Goal: Task Accomplishment & Management: Complete application form

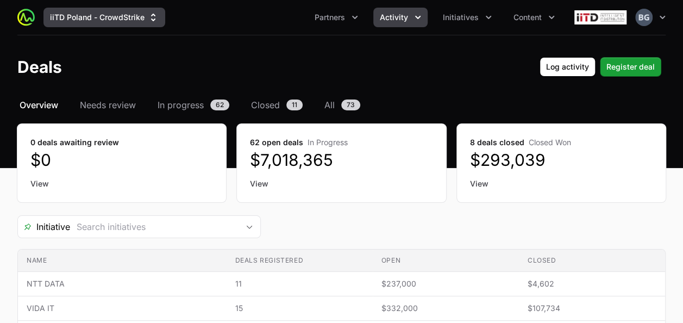
click at [116, 21] on button "iiTD Poland - CrowdStrike" at bounding box center [104, 18] width 122 height 20
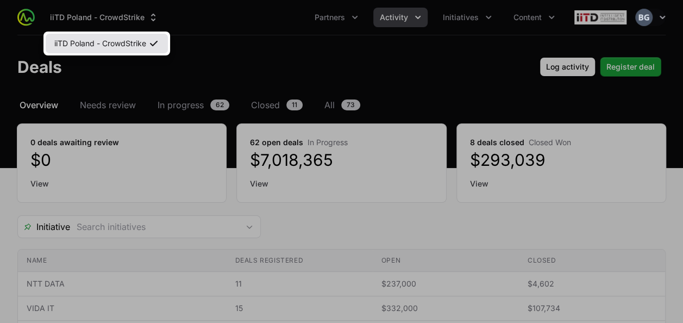
click at [119, 38] on link "iiTD Poland - CrowdStrike" at bounding box center [107, 44] width 122 height 20
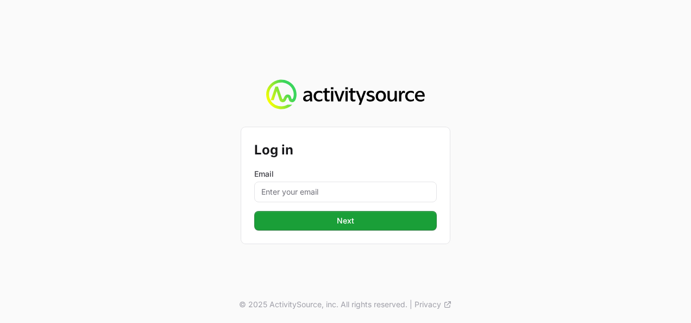
click at [310, 180] on div "Email" at bounding box center [345, 185] width 182 height 34
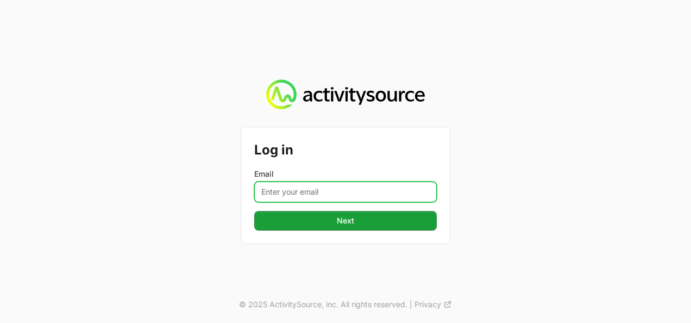
click at [313, 191] on input "Email" at bounding box center [345, 191] width 182 height 21
type input "[PERSON_NAME][EMAIL_ADDRESS][DOMAIN_NAME]"
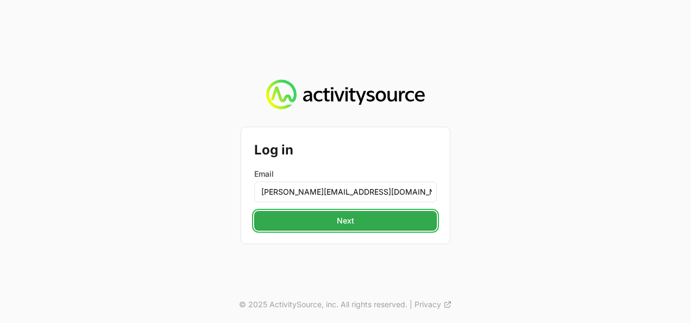
click at [323, 215] on button "Next" at bounding box center [345, 221] width 182 height 20
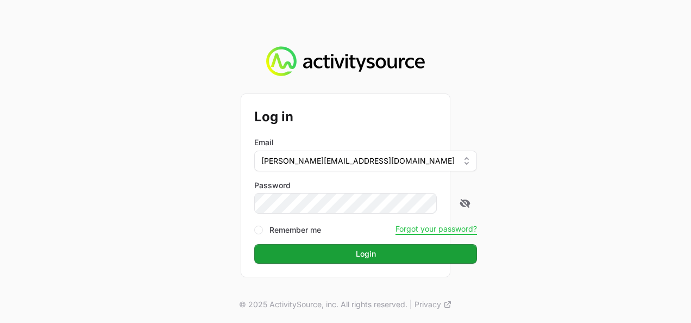
click at [254, 244] on button "Login" at bounding box center [365, 254] width 223 height 20
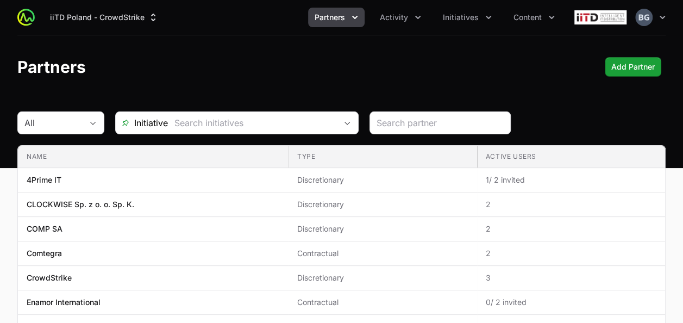
click at [339, 23] on button "Partners" at bounding box center [336, 18] width 56 height 20
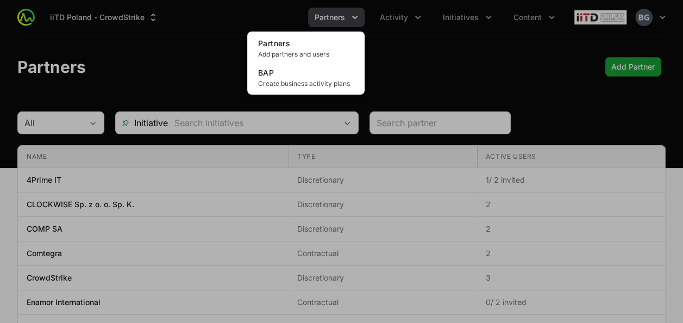
click at [404, 15] on div "Partners menu" at bounding box center [341, 161] width 683 height 323
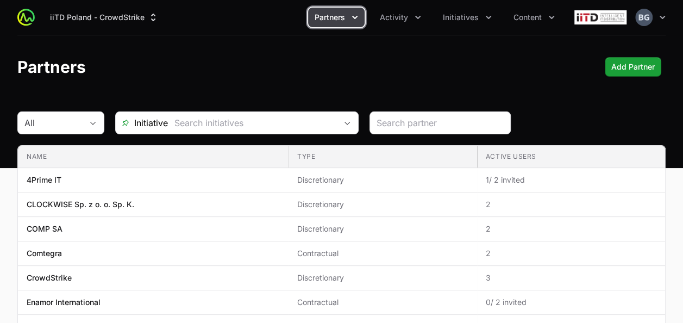
click at [404, 15] on span "Activity" at bounding box center [394, 17] width 28 height 11
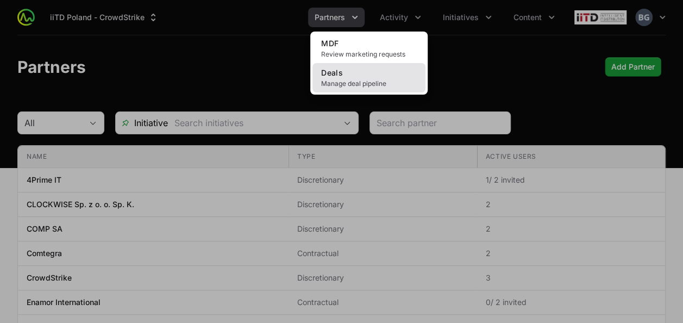
click at [375, 85] on span "Manage deal pipeline" at bounding box center [369, 83] width 96 height 9
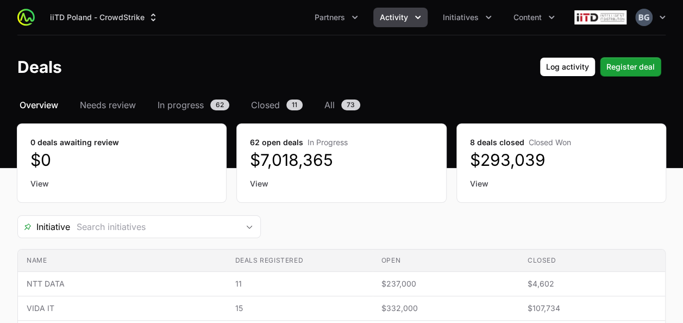
click at [405, 14] on span "Activity" at bounding box center [394, 17] width 28 height 11
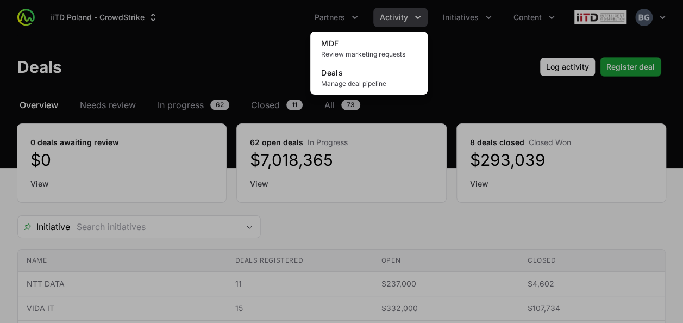
click at [483, 18] on div "Activity menu" at bounding box center [341, 161] width 683 height 323
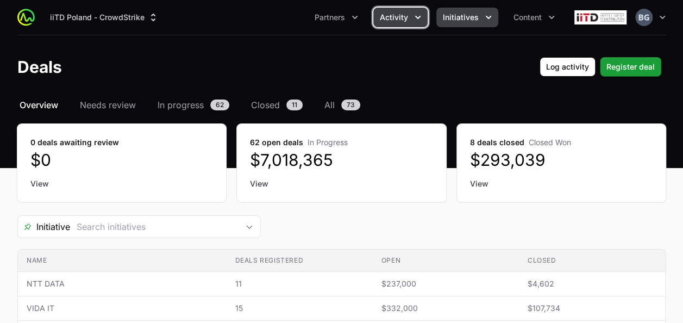
click at [483, 18] on icon "Initiatives menu" at bounding box center [488, 17] width 11 height 11
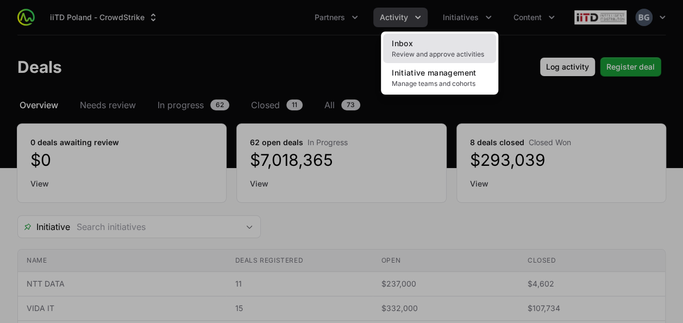
click at [449, 47] on link "Inbox Review and approve activities" at bounding box center [439, 48] width 113 height 29
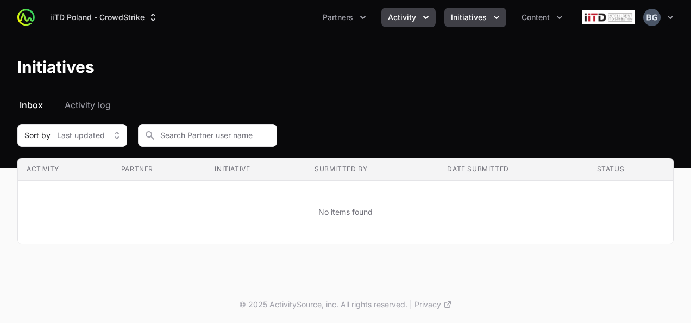
click at [426, 23] on button "Activity" at bounding box center [408, 18] width 54 height 20
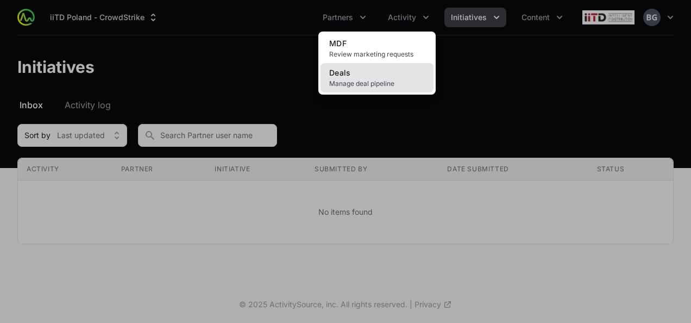
click at [395, 79] on link "Deals Manage deal pipeline" at bounding box center [376, 77] width 113 height 29
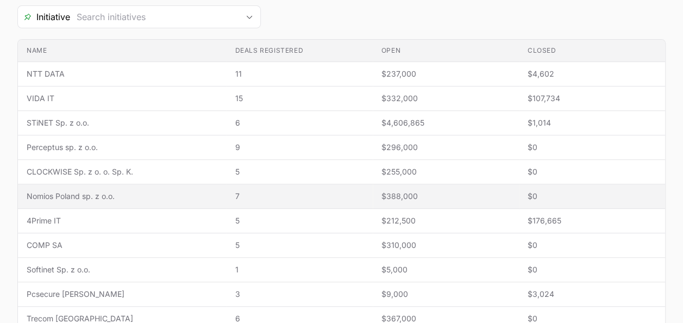
scroll to position [217, 0]
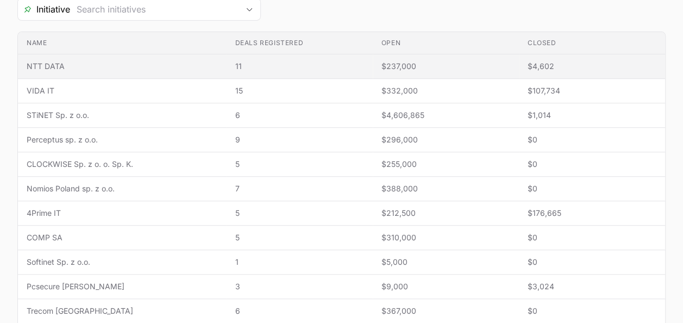
click at [78, 61] on span "NTT DATA" at bounding box center [122, 66] width 191 height 11
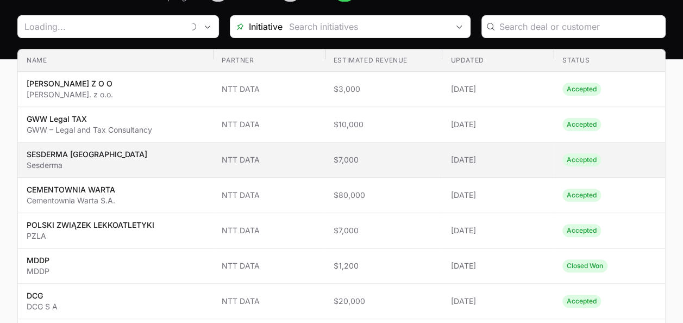
type input "NTT DATA"
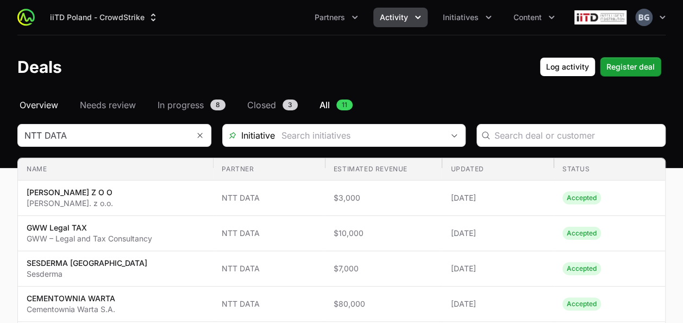
click at [56, 110] on span "Overview" at bounding box center [39, 104] width 39 height 13
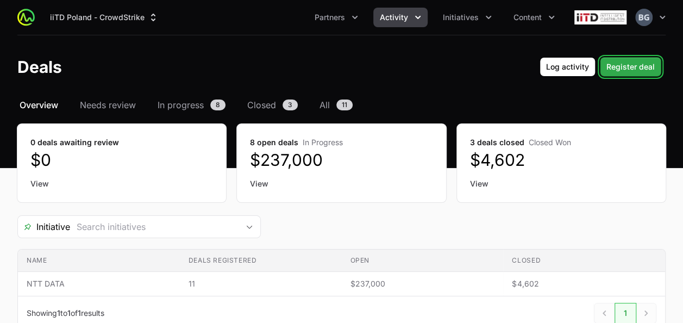
click at [622, 66] on span "Register deal" at bounding box center [630, 66] width 48 height 13
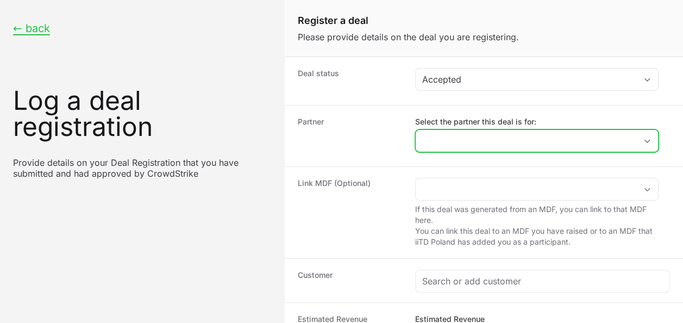
click at [471, 142] on input "Select the partner this deal is for:" at bounding box center [525, 141] width 220 height 22
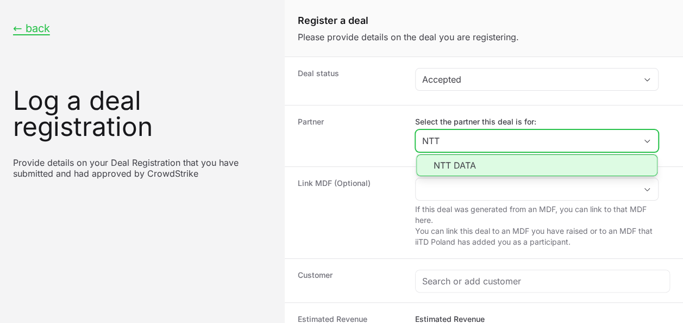
click at [478, 168] on li "NTT DATA" at bounding box center [536, 165] width 241 height 22
type input "NTT DATA"
type input "NTT"
click at [466, 160] on li "NTT DATA" at bounding box center [536, 165] width 241 height 22
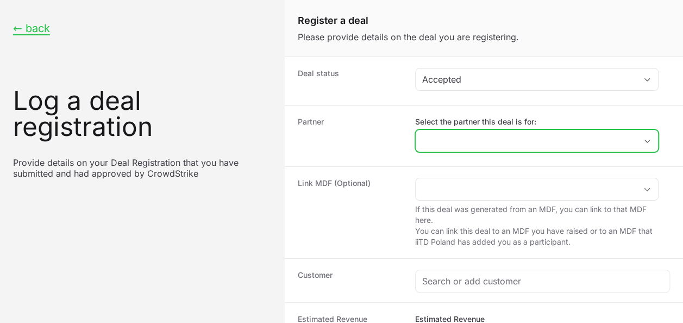
click at [480, 130] on input "Select the partner this deal is for:" at bounding box center [525, 141] width 220 height 22
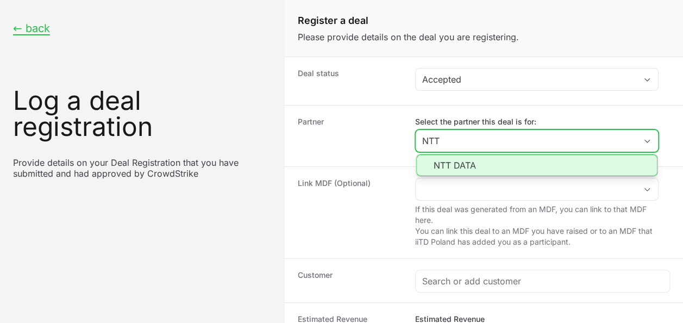
click at [463, 167] on li "NTT DATA" at bounding box center [536, 165] width 241 height 22
type input "NTT DATA"
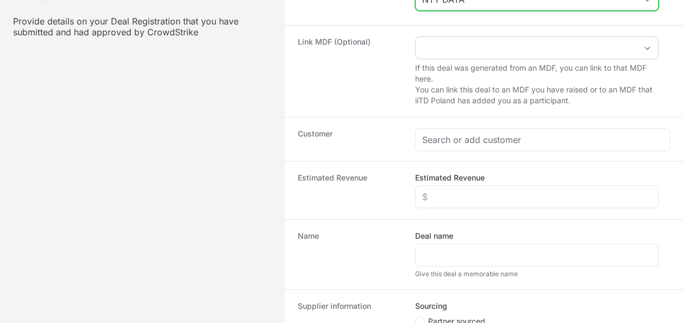
scroll to position [217, 0]
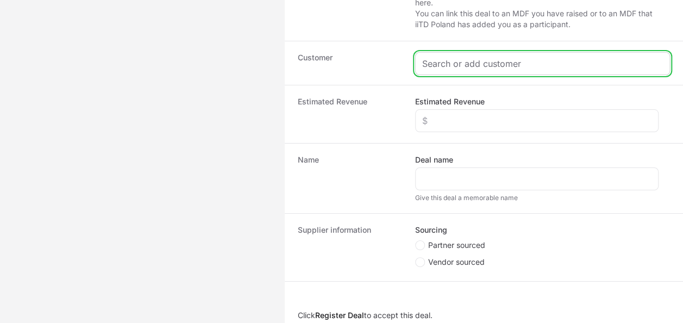
click at [460, 57] on input "Create activity form" at bounding box center [542, 63] width 241 height 13
paste input "ADIFEED Sp. z o.o."
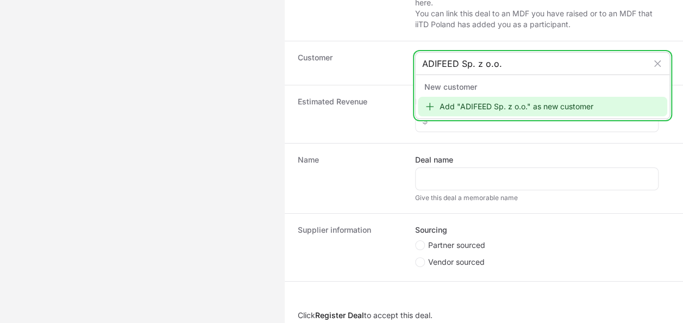
type input "ADIFEED Sp. z o.o."
click at [483, 104] on div "Add "ADIFEED Sp. z o.o." as new customer" at bounding box center [542, 107] width 249 height 20
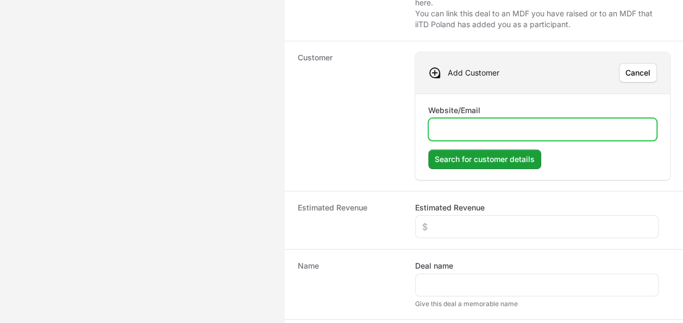
click at [491, 124] on input "Website/Email" at bounding box center [542, 129] width 215 height 13
type input "W"
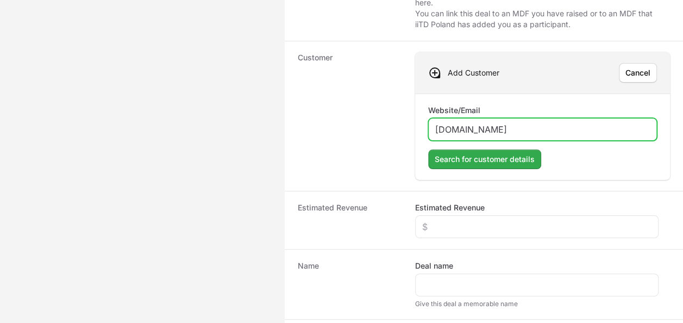
type input "[DOMAIN_NAME]"
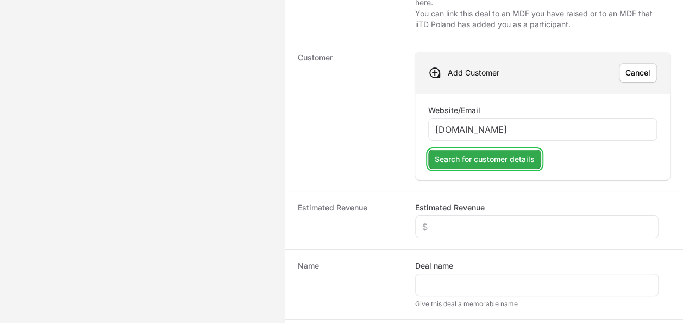
click at [447, 156] on span "Search for customer details" at bounding box center [484, 159] width 100 height 13
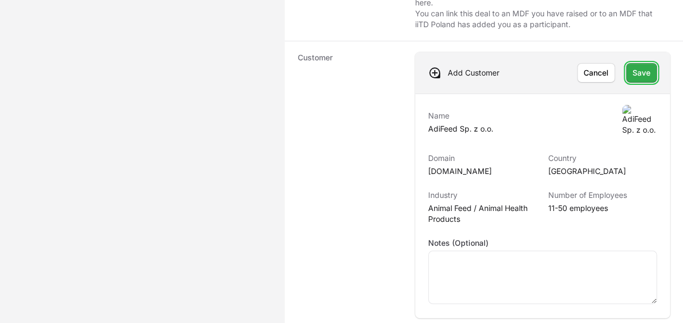
click at [642, 66] on span "Save" at bounding box center [641, 72] width 18 height 13
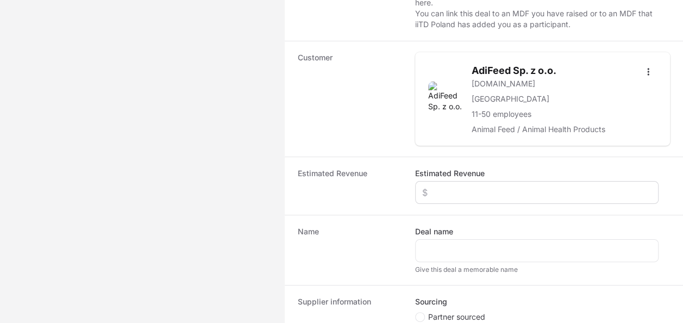
click at [443, 199] on div "Create activity form" at bounding box center [536, 192] width 243 height 23
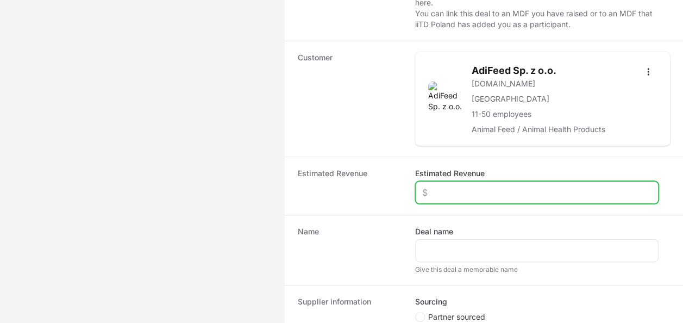
click at [452, 191] on input "Estimated Revenue" at bounding box center [536, 192] width 229 height 13
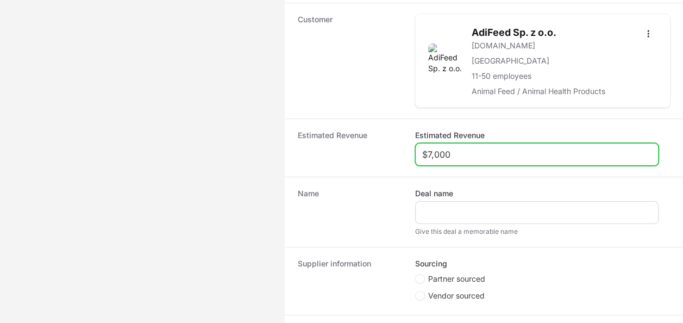
scroll to position [272, 0]
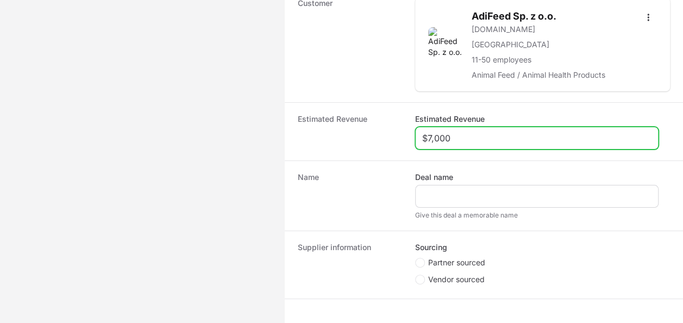
type input "$7,000"
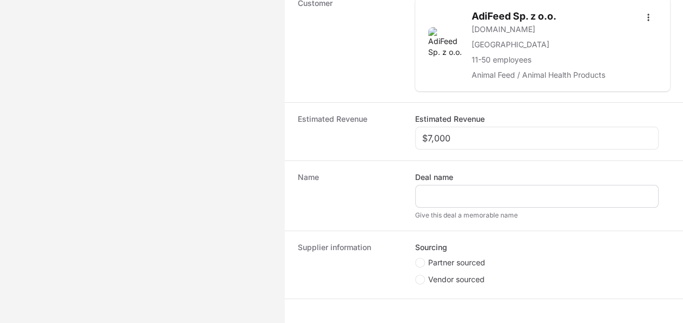
click at [445, 185] on div "Create activity form" at bounding box center [536, 196] width 243 height 23
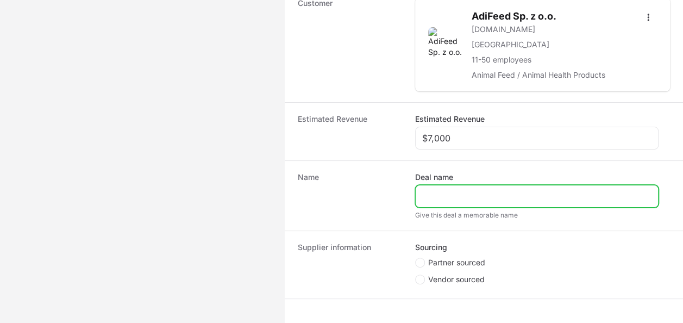
click at [447, 190] on input "Deal name" at bounding box center [536, 196] width 229 height 13
type input "ADIFEED"
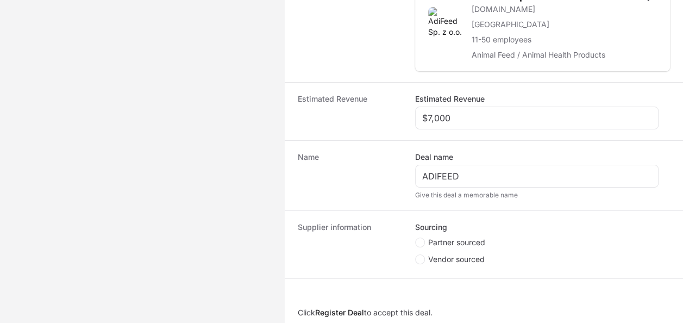
scroll to position [320, 0]
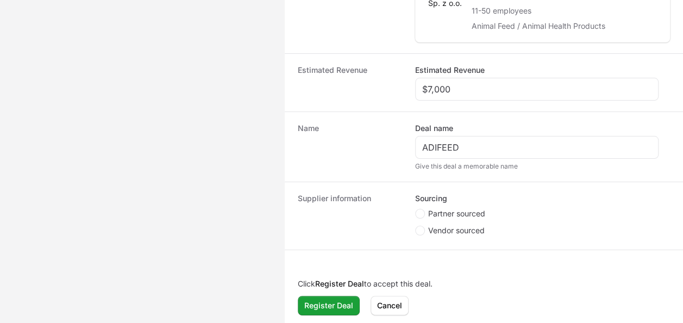
click at [463, 208] on span "Partner sourced" at bounding box center [456, 213] width 57 height 11
click at [416, 209] on input "Partner sourced" at bounding box center [415, 209] width 1 height 1
radio input "true"
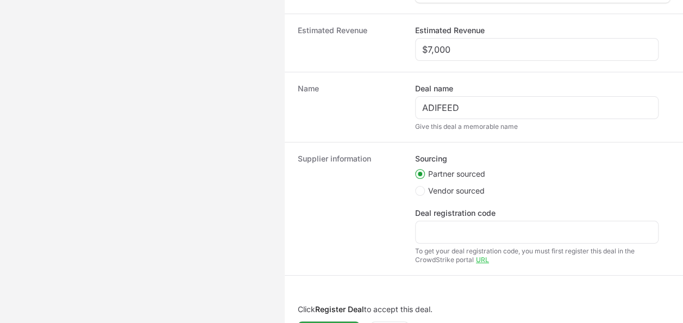
scroll to position [375, 0]
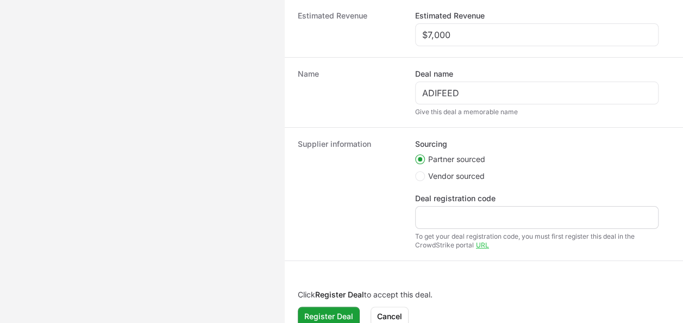
click at [450, 225] on div "Create activity form" at bounding box center [536, 217] width 243 height 23
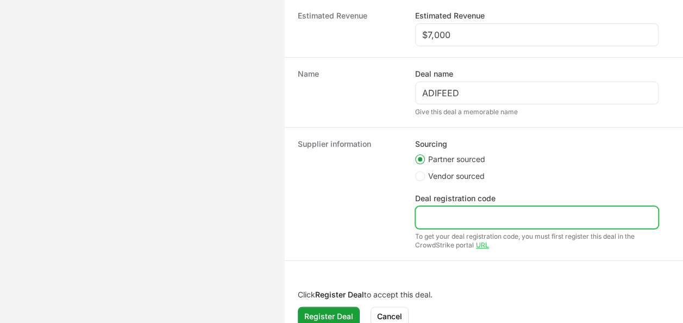
click at [456, 211] on input "Deal registration code" at bounding box center [536, 217] width 229 height 13
paste input "DR-e0f1e06e"
type input "DR-e0f1e06e"
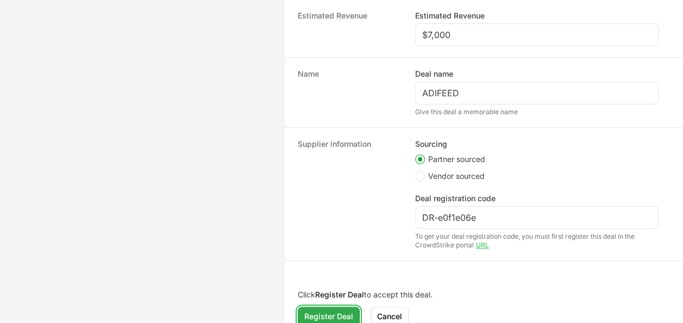
click at [335, 311] on span "Register Deal" at bounding box center [328, 316] width 49 height 13
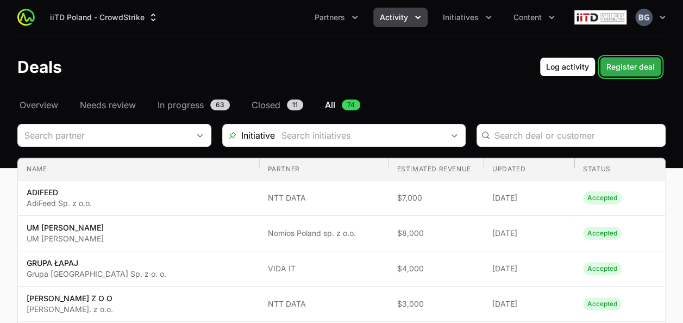
click at [636, 70] on span "Register deal" at bounding box center [630, 66] width 48 height 13
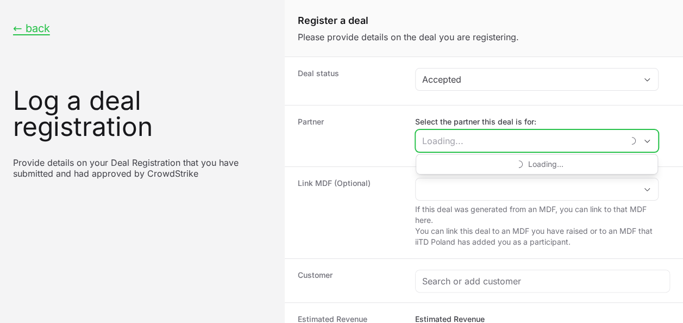
click at [465, 140] on input "Select the partner this deal is for:" at bounding box center [518, 141] width 207 height 22
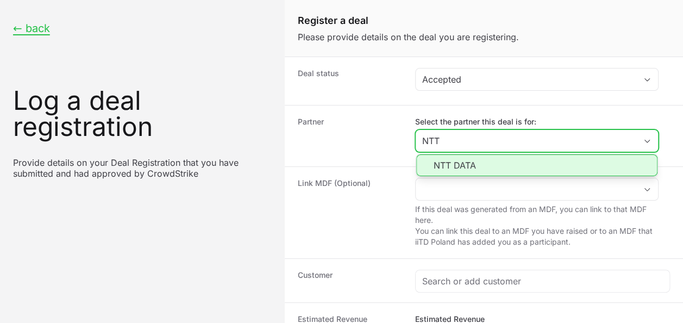
click at [472, 148] on input "NTT" at bounding box center [525, 141] width 220 height 22
click at [470, 156] on li "NTT DATA" at bounding box center [536, 165] width 241 height 22
type input "NTT DATA"
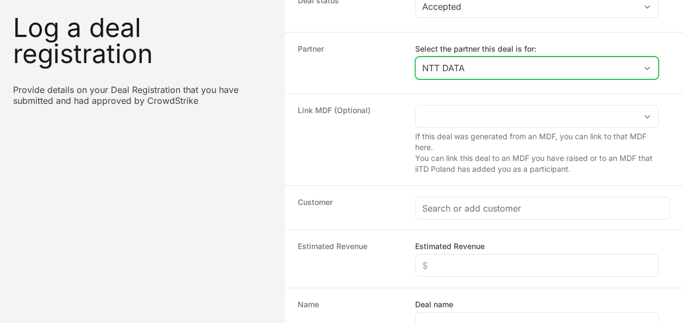
scroll to position [109, 0]
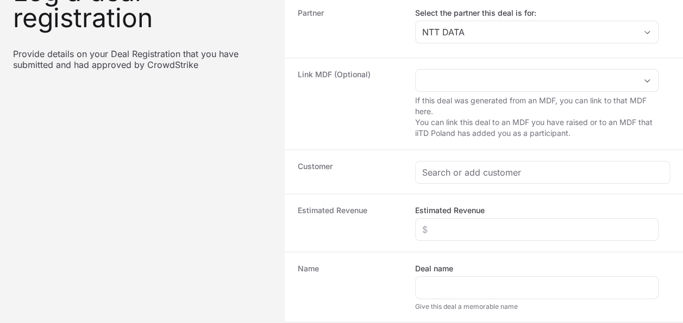
click at [323, 315] on div "Name Deal name Give this deal a memorable name" at bounding box center [484, 286] width 398 height 70
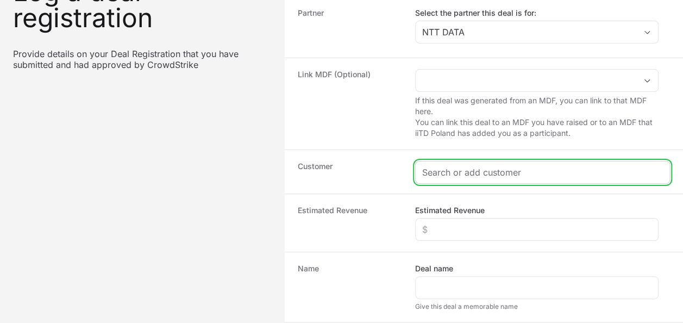
click at [482, 173] on input "Create activity form" at bounding box center [542, 172] width 241 height 13
paste input "ELPO SPÓŁKA Z OGRANICZONĄ ODPOWIEDZIALNOŚCIĄ SPÓŁKA KOMANDYTOWA"
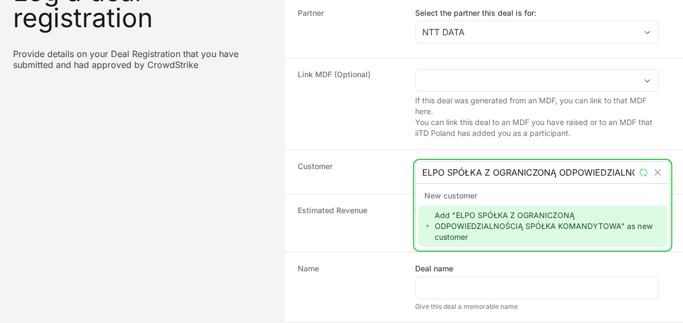
scroll to position [0, 134]
type input "ELPO SPÓŁKA Z OGRANICZONĄ ODPOWIEDZIALNOŚCIĄ SPÓŁKA KOMANDYTOWA"
click at [506, 224] on div "Add "ELPO SPÓŁKA Z OGRANICZONĄ ODPOWIEDZIALNOŚCIĄ SPÓŁKA KOMANDYTOWA" as new cu…" at bounding box center [542, 225] width 249 height 41
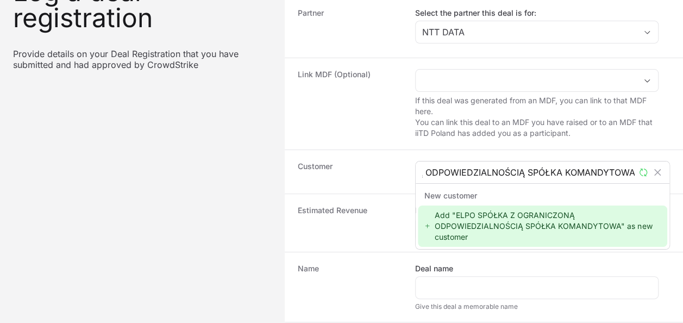
scroll to position [0, 0]
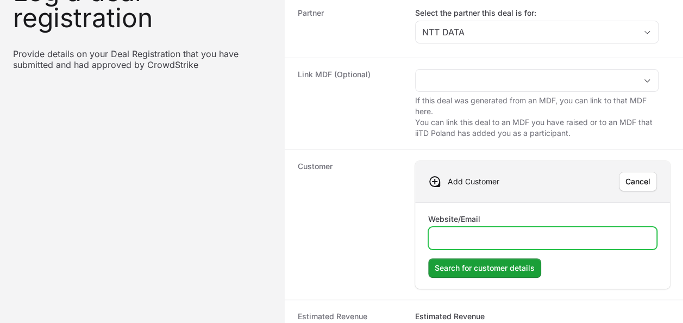
click at [470, 234] on input "Website/Email" at bounding box center [542, 237] width 215 height 13
paste input "[DOMAIN_NAME][URL]"
click at [435, 234] on input "[DOMAIN_NAME][URL]" at bounding box center [542, 237] width 215 height 13
click at [551, 234] on input "[DOMAIN_NAME][URL]" at bounding box center [542, 237] width 215 height 13
type input "[DOMAIN_NAME]"
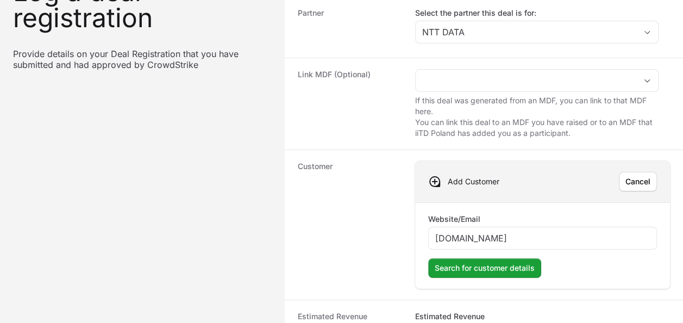
click at [501, 277] on div "Website/Email [DOMAIN_NAME] Search for customer details" at bounding box center [542, 245] width 255 height 86
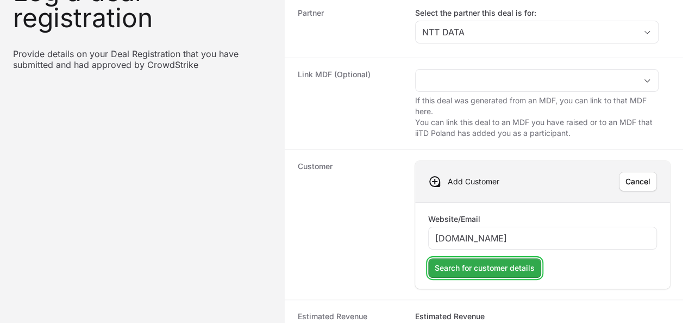
click at [512, 262] on span "Search for customer details" at bounding box center [484, 267] width 100 height 13
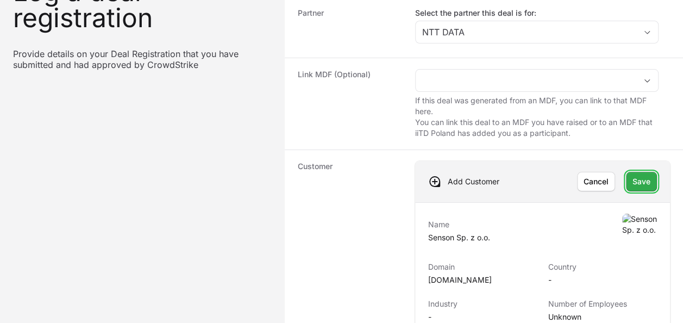
click at [649, 175] on span "Save" at bounding box center [641, 181] width 18 height 13
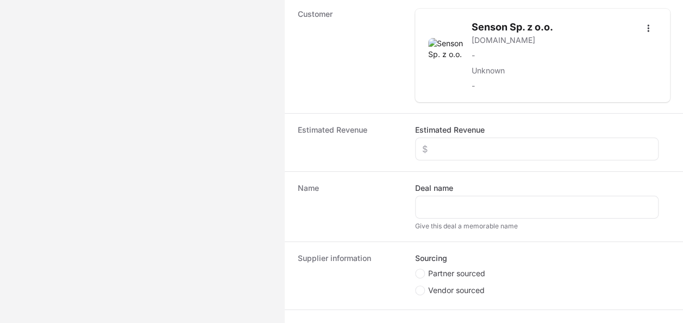
scroll to position [272, 0]
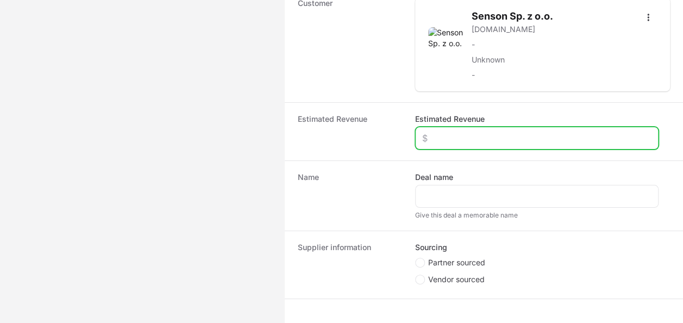
click at [456, 135] on input "Estimated Revenue" at bounding box center [536, 137] width 229 height 13
type input "$7,000"
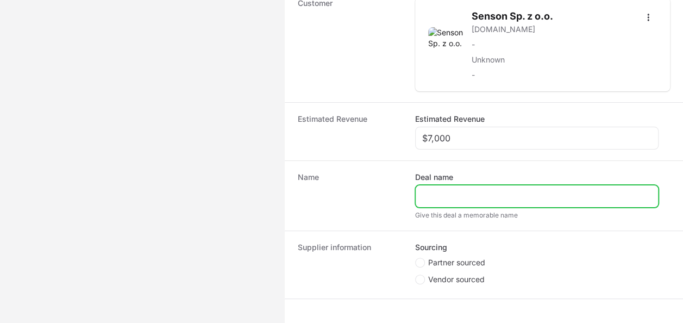
click at [468, 190] on input "Deal name" at bounding box center [536, 196] width 229 height 13
type input "SENSON-ELPO"
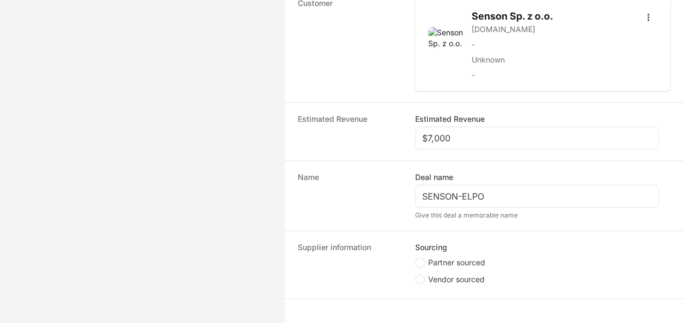
click at [467, 263] on span "Partner sourced" at bounding box center [456, 262] width 57 height 11
click at [416, 258] on input "Partner sourced" at bounding box center [415, 257] width 1 height 1
radio input "true"
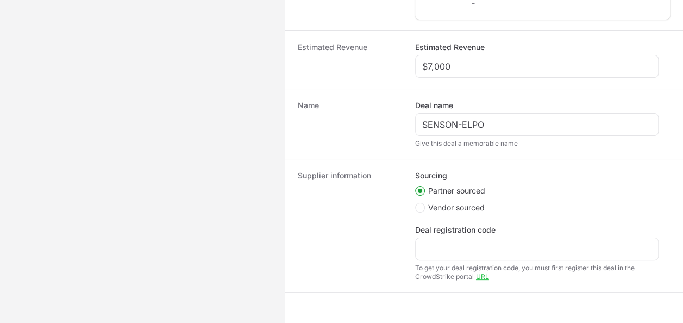
scroll to position [380, 0]
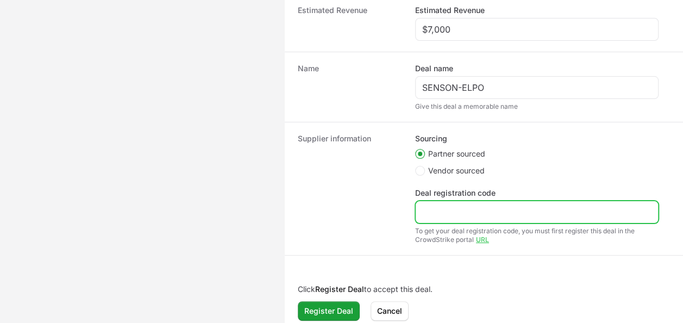
click at [447, 209] on input "Deal registration code" at bounding box center [536, 211] width 229 height 13
paste input "DR-214d6682"
type input "DR-214d6682"
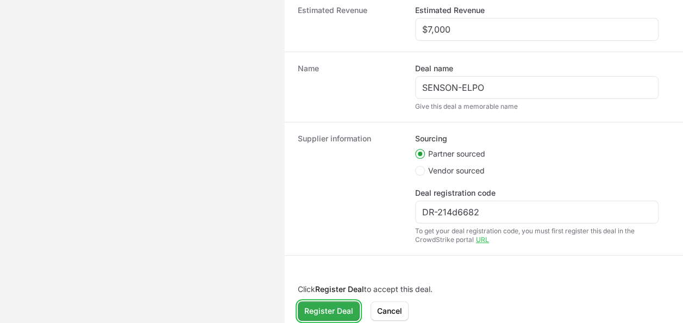
click at [339, 301] on button "Register Deal" at bounding box center [329, 311] width 62 height 20
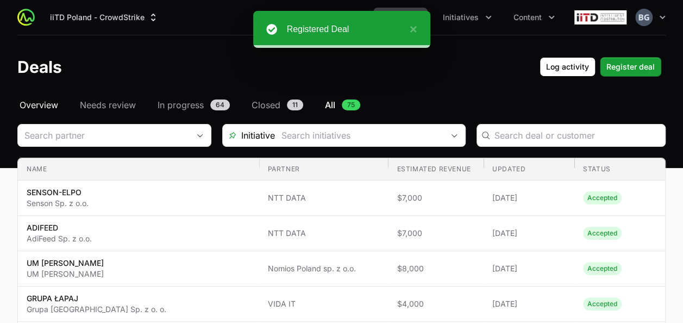
click at [49, 106] on span "Overview" at bounding box center [39, 104] width 39 height 13
